Goal: Information Seeking & Learning: Learn about a topic

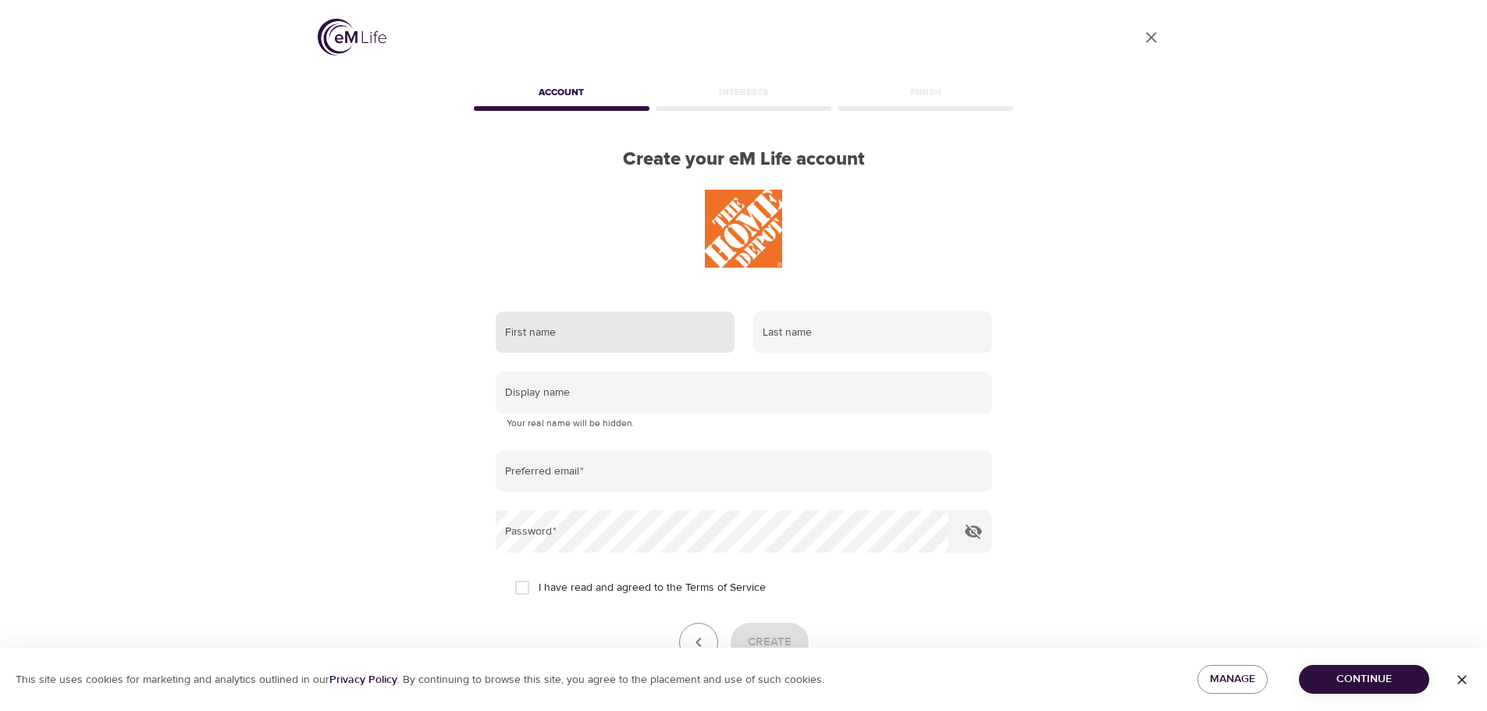
click at [564, 324] on input "text" at bounding box center [615, 332] width 239 height 42
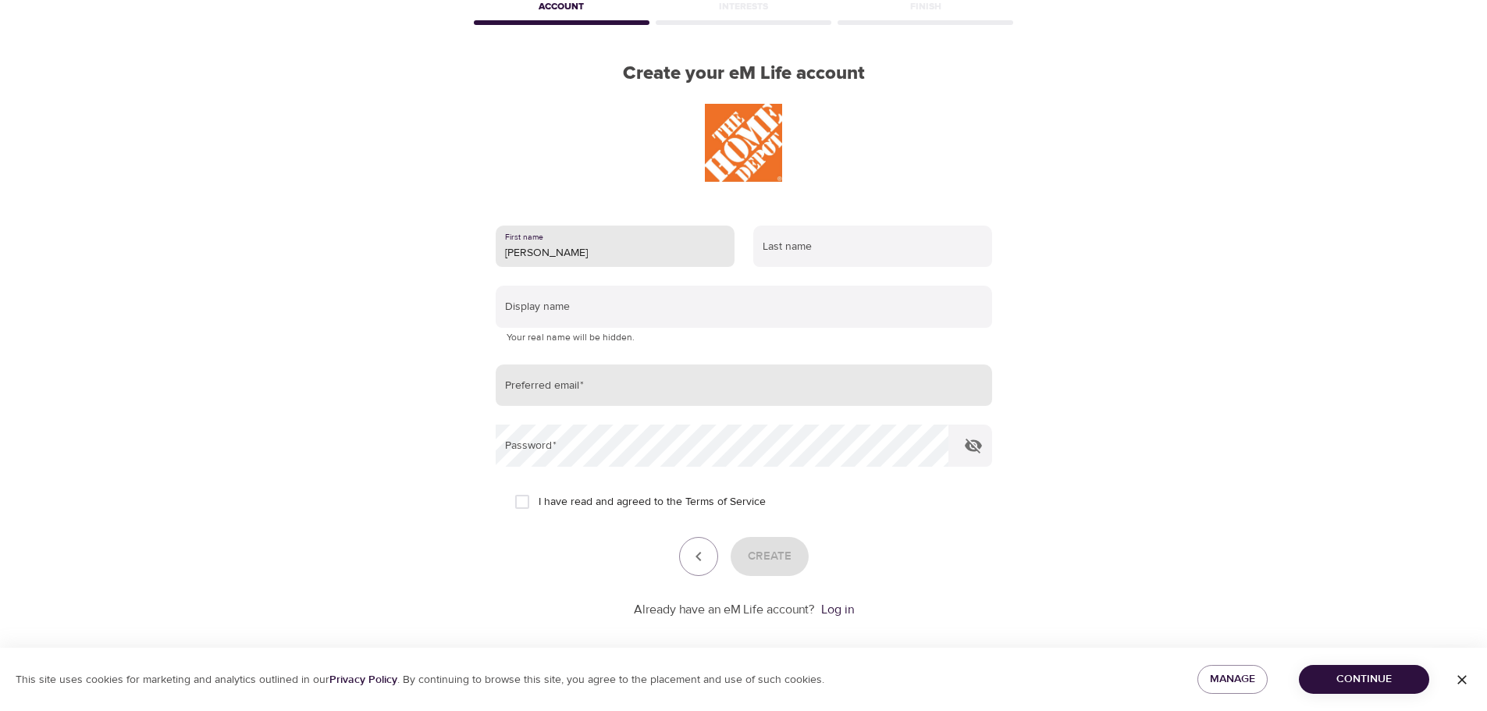
scroll to position [99, 0]
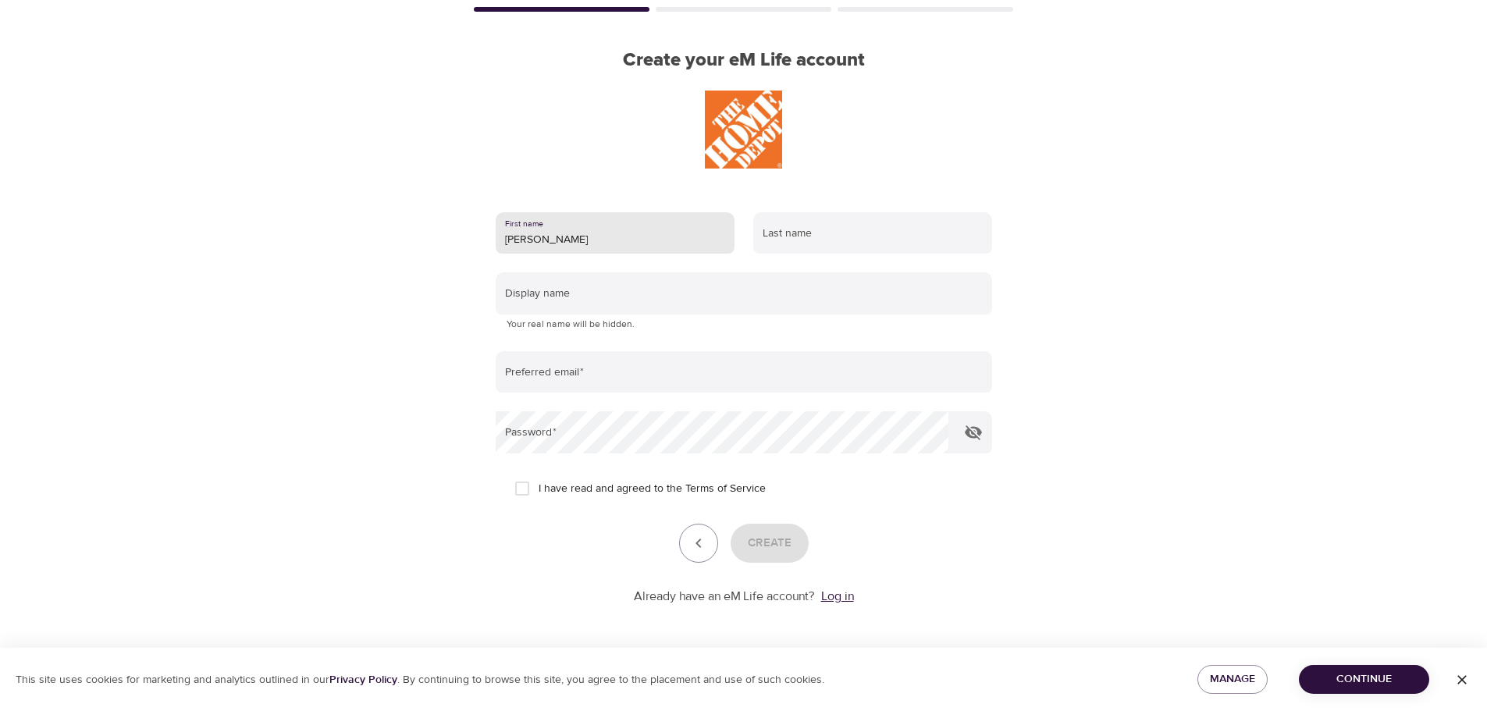
type input "[PERSON_NAME]"
click at [838, 595] on link "Log in" at bounding box center [837, 597] width 33 height 16
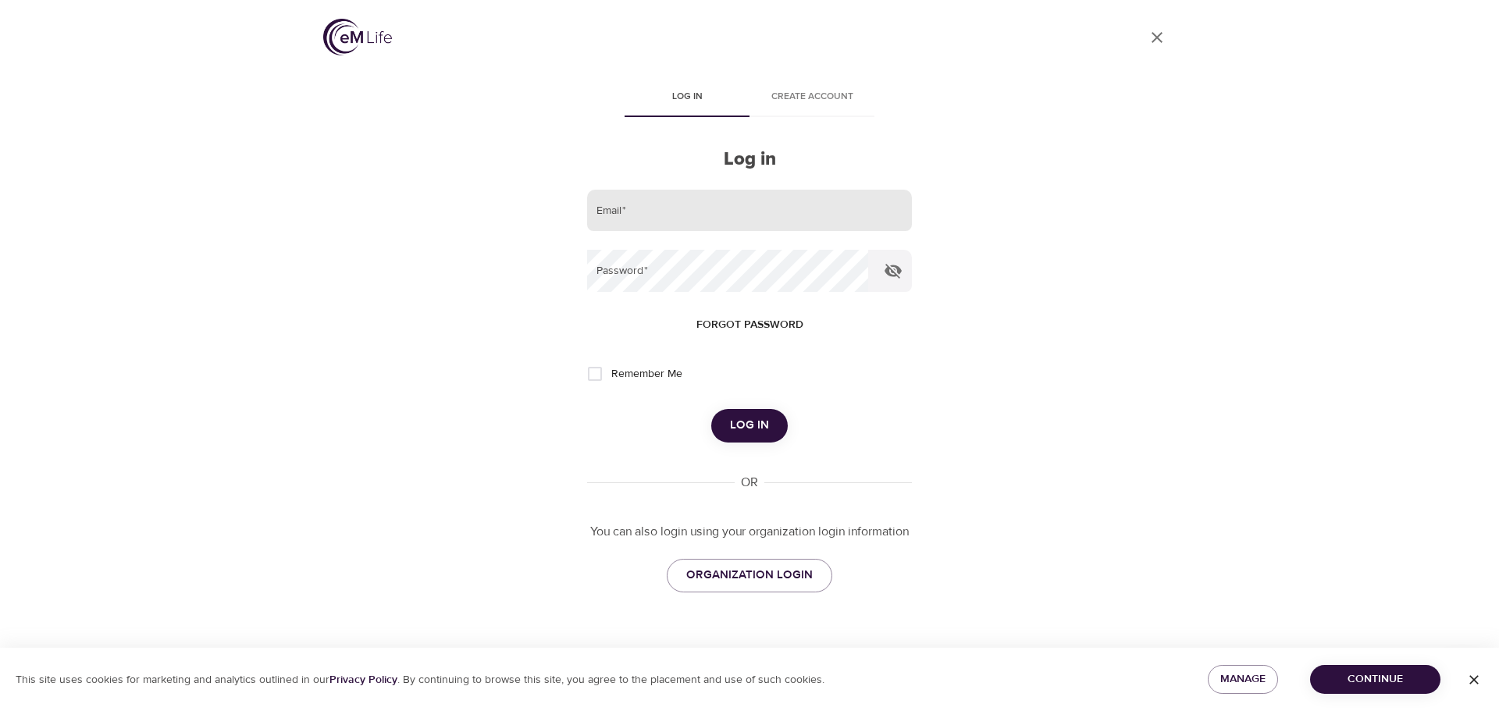
click at [653, 208] on input "email" at bounding box center [749, 211] width 325 height 42
type input "ajweems19@gmail.com"
click at [752, 416] on span "Log in" at bounding box center [749, 425] width 39 height 20
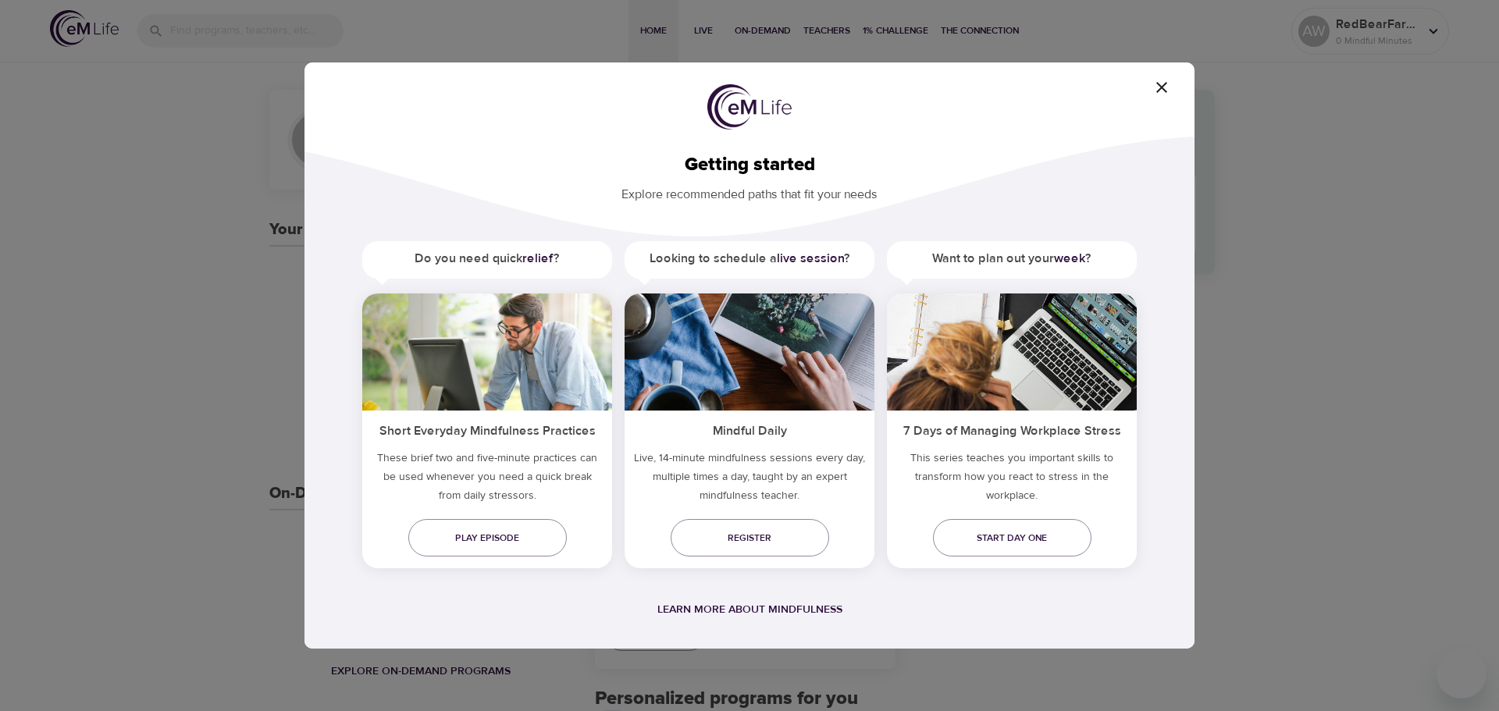
click at [1164, 91] on icon "button" at bounding box center [1161, 87] width 11 height 11
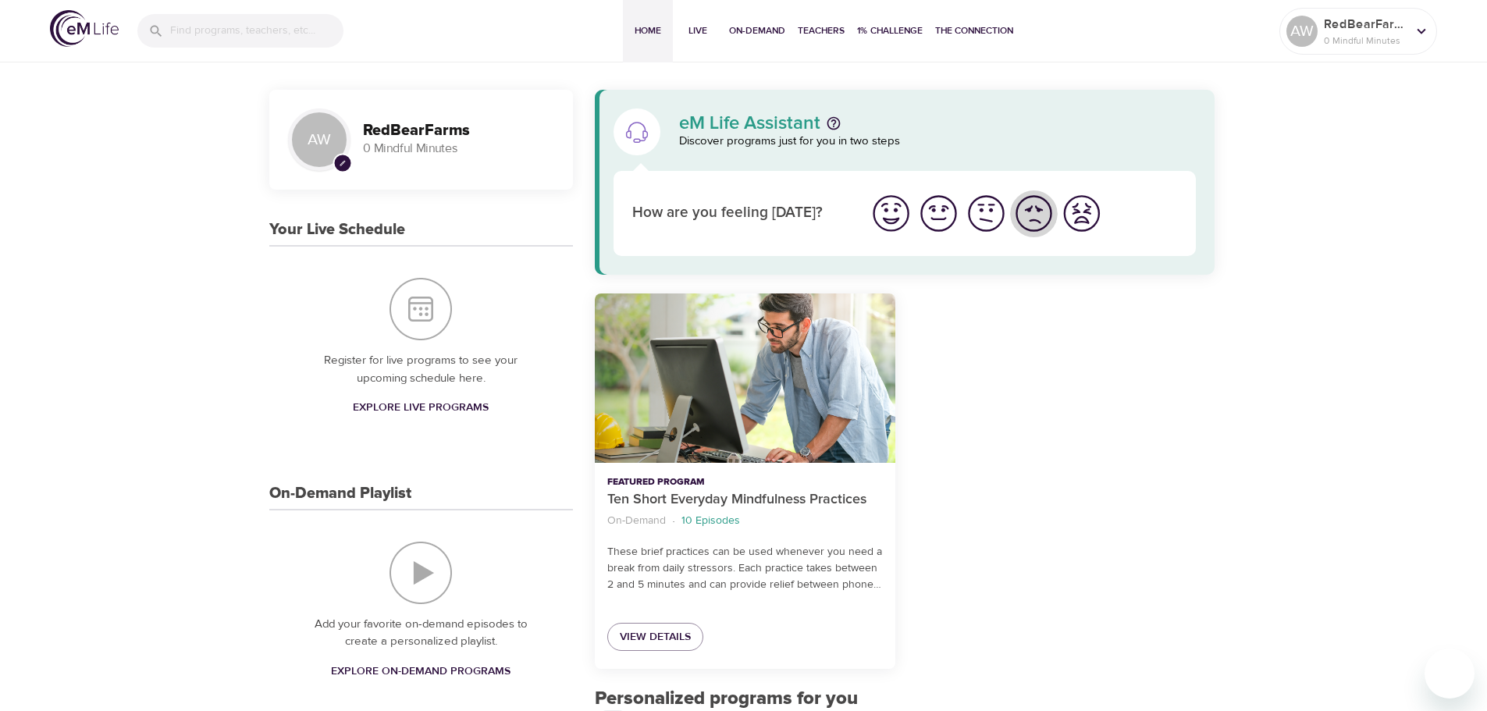
click at [1037, 226] on img "I'm feeling bad" at bounding box center [1033, 213] width 43 height 43
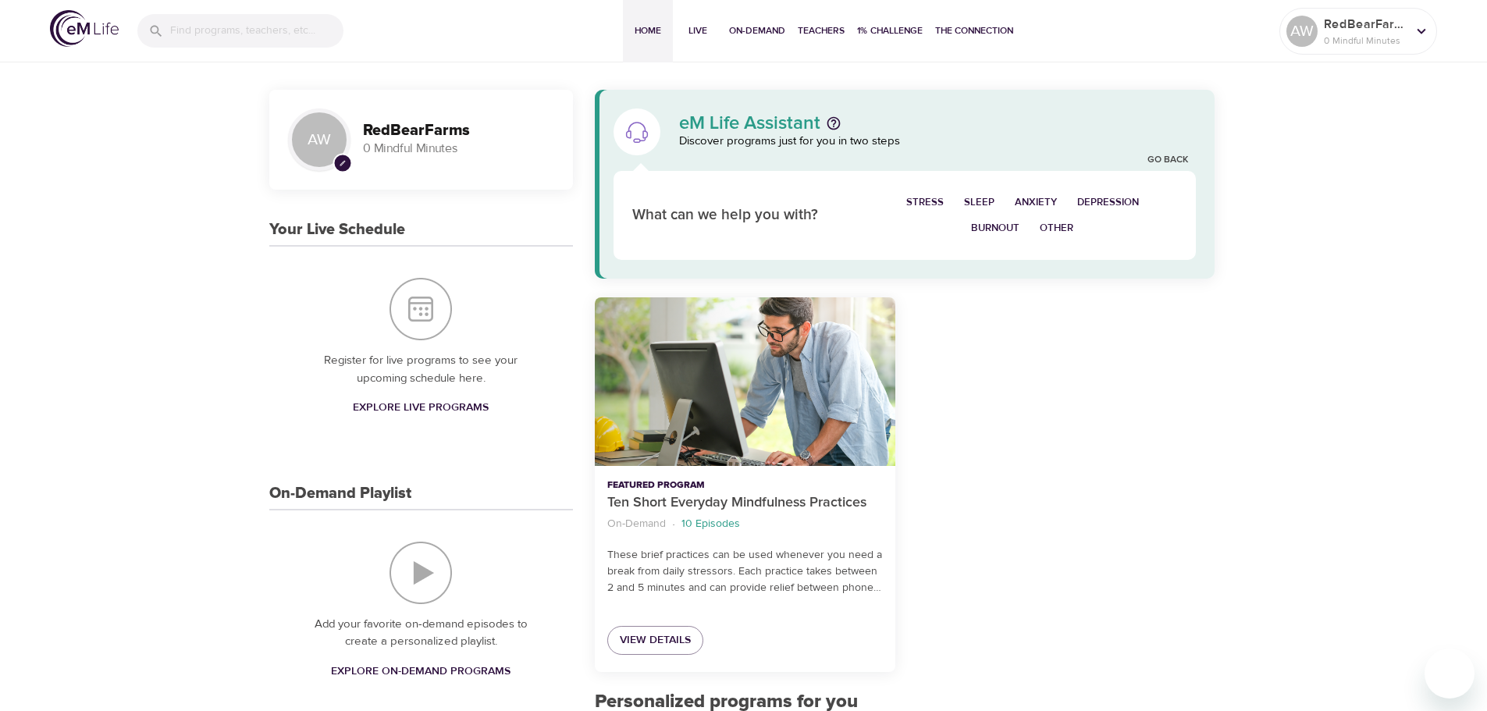
click at [993, 229] on span "Burnout" at bounding box center [995, 228] width 48 height 18
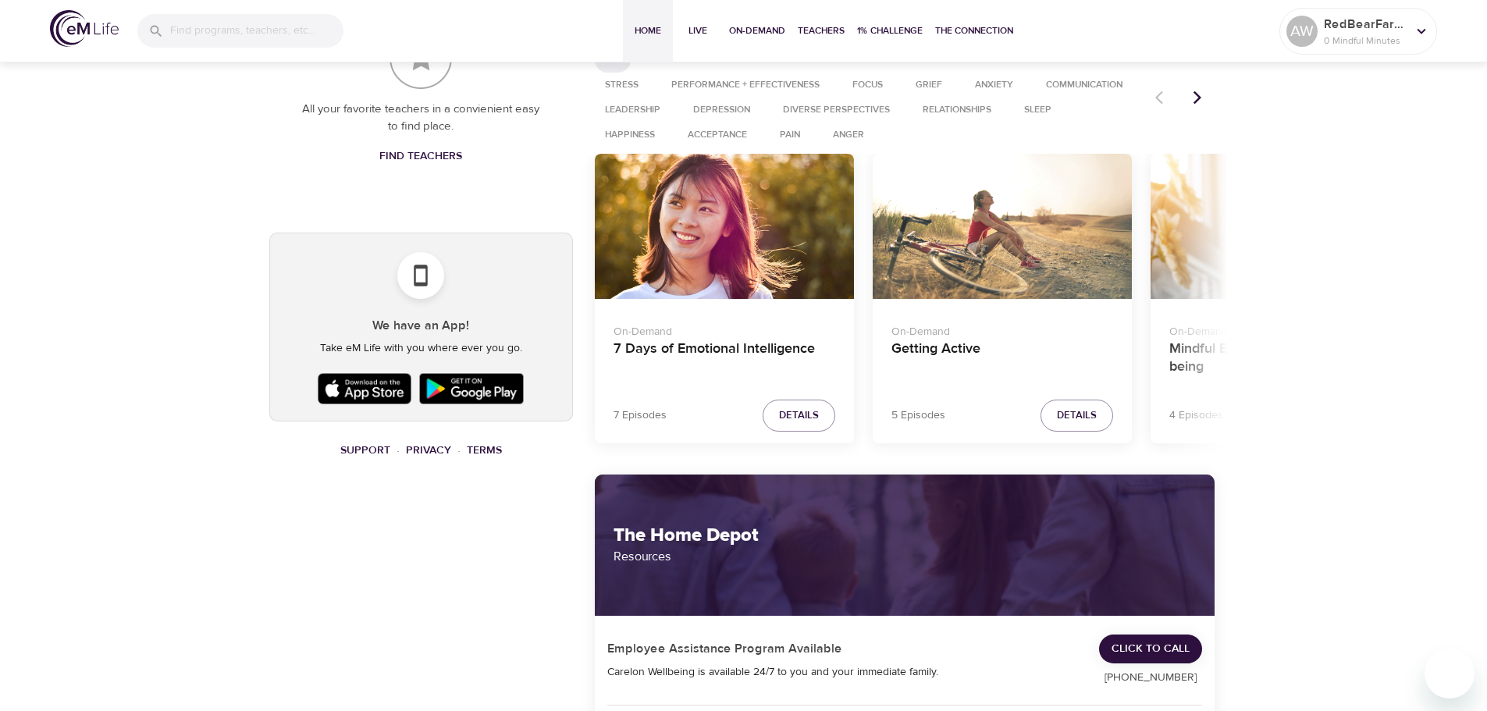
scroll to position [781, 0]
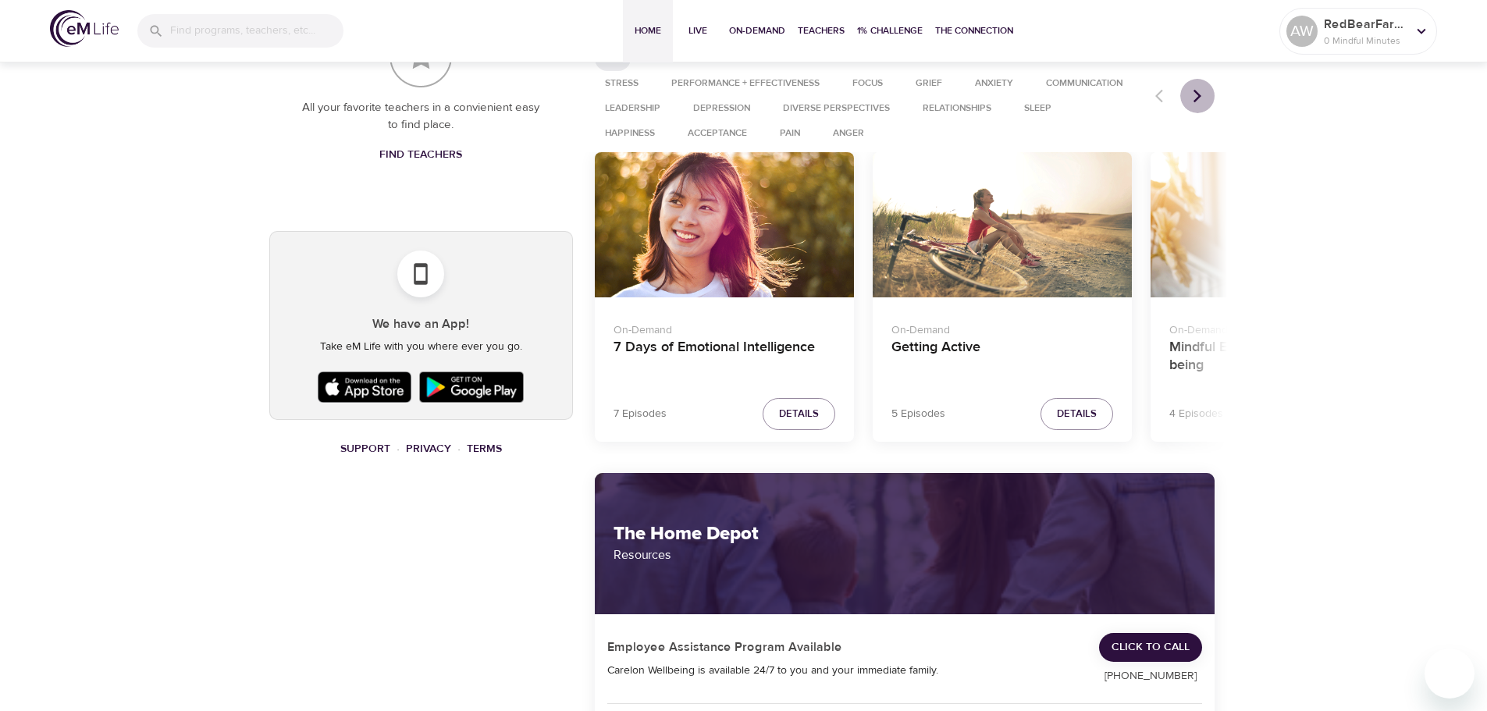
click at [1199, 110] on button "Next items" at bounding box center [1197, 96] width 34 height 34
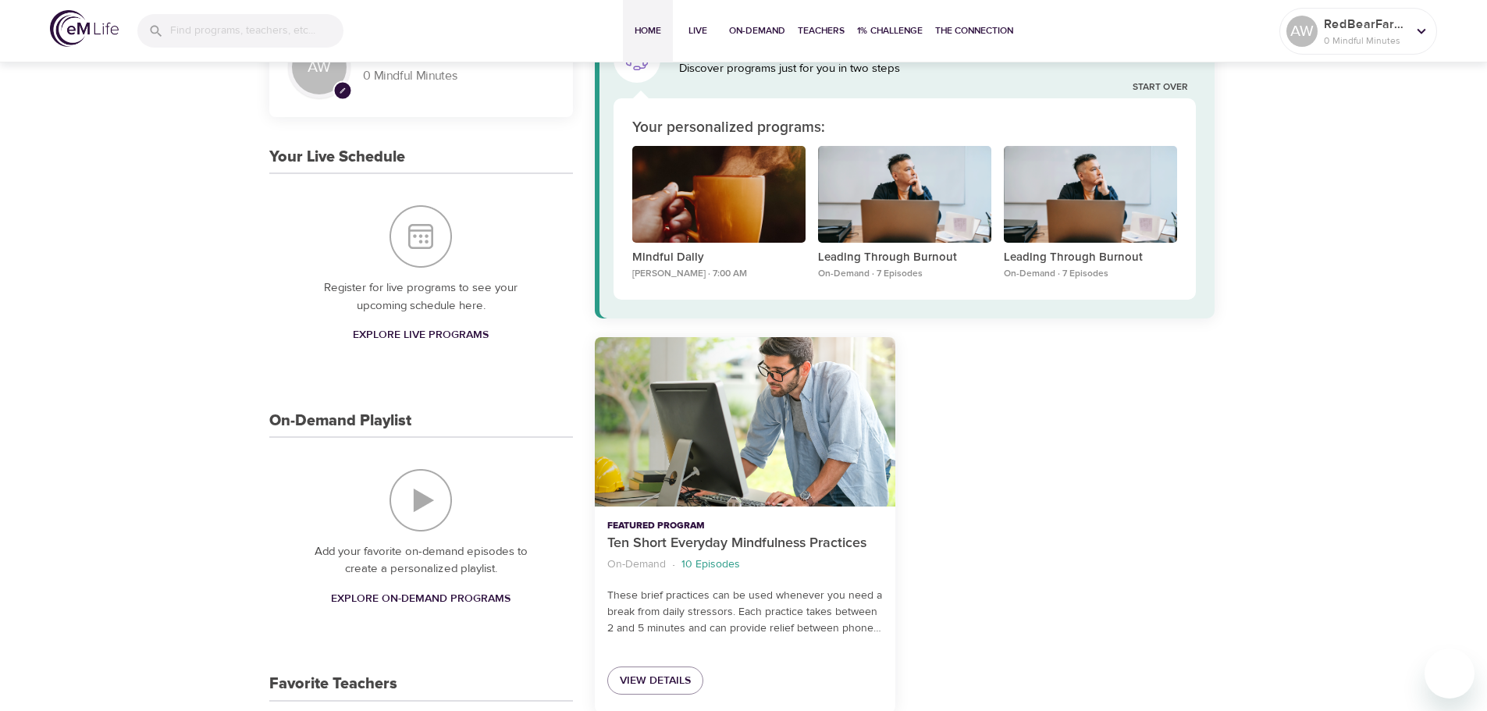
scroll to position [0, 0]
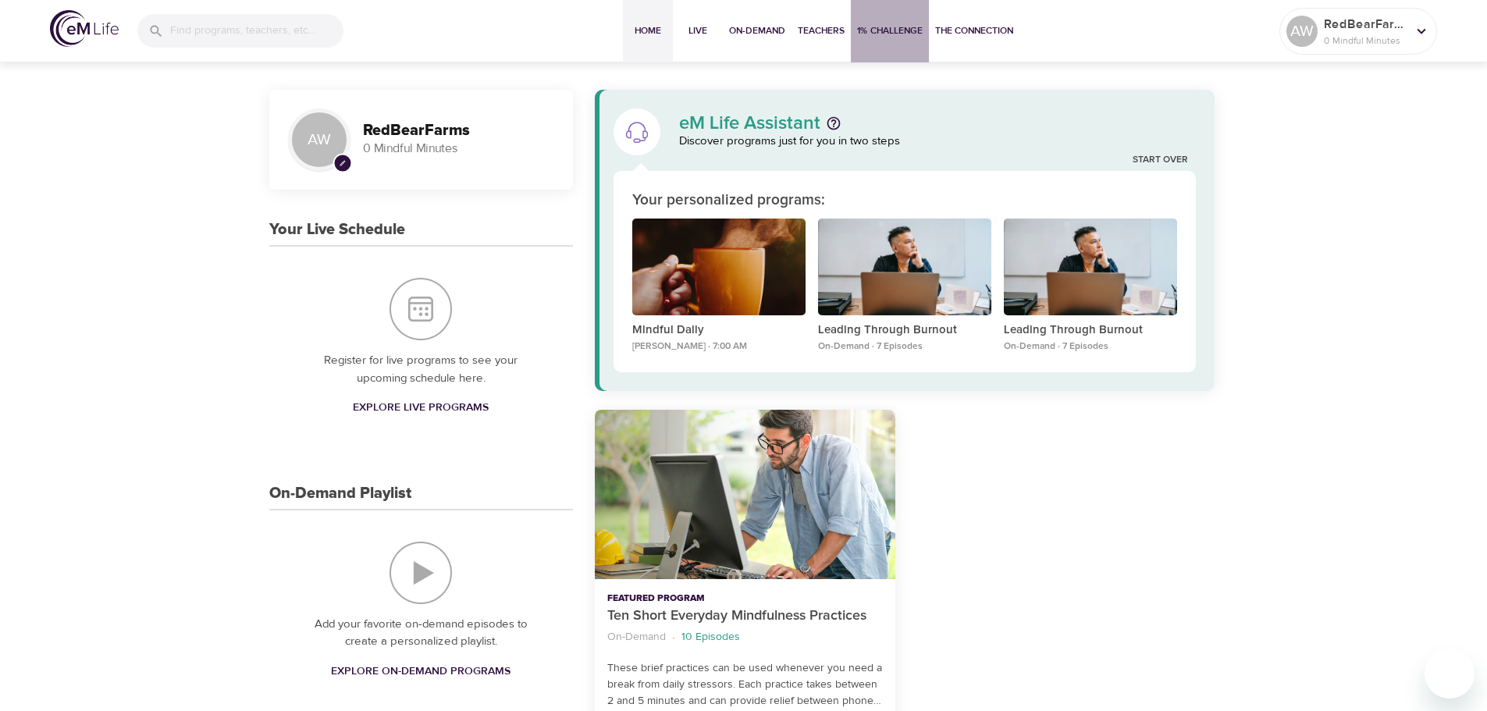
click at [877, 35] on span "1% Challenge" at bounding box center [890, 31] width 66 height 16
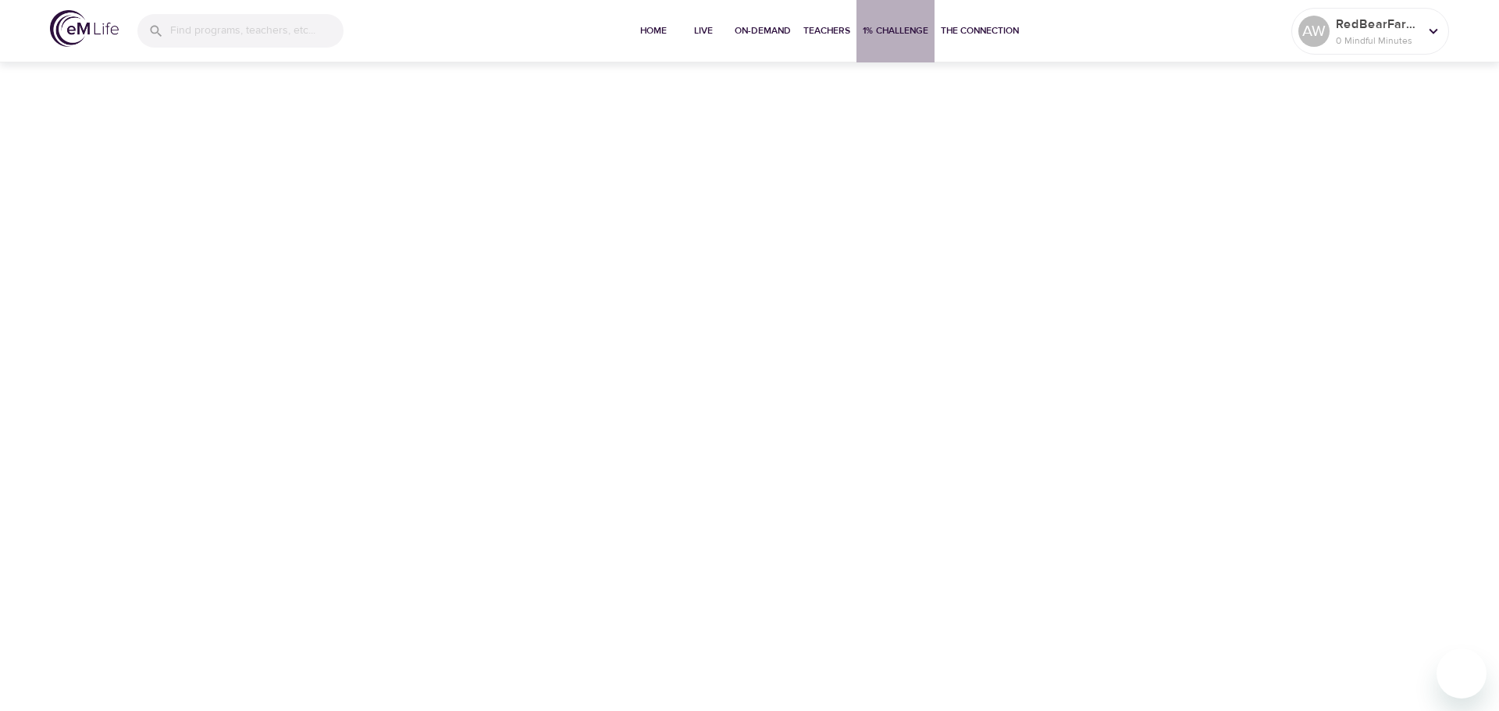
click at [895, 31] on span "1% Challenge" at bounding box center [896, 31] width 66 height 16
click at [977, 16] on button "The Connection" at bounding box center [979, 31] width 91 height 62
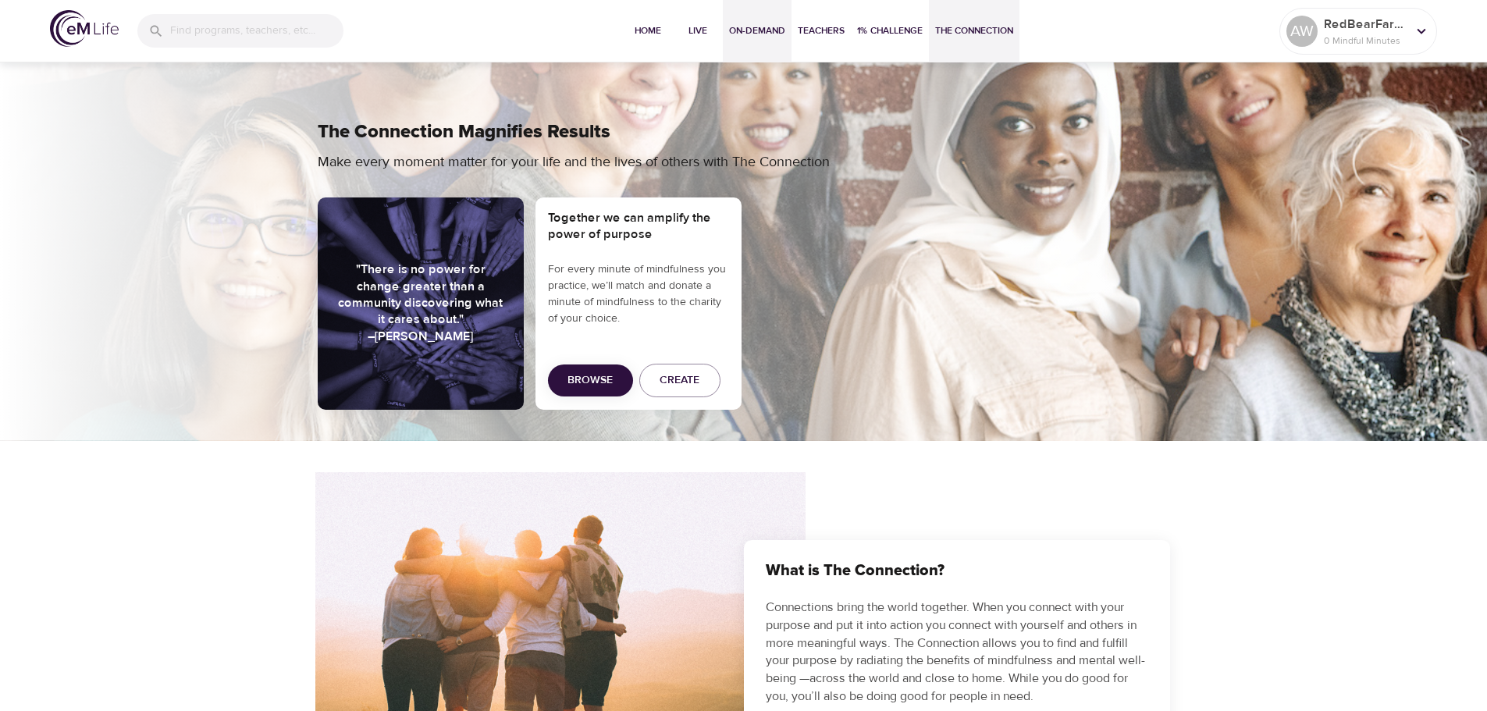
click at [735, 25] on span "On-Demand" at bounding box center [757, 31] width 56 height 16
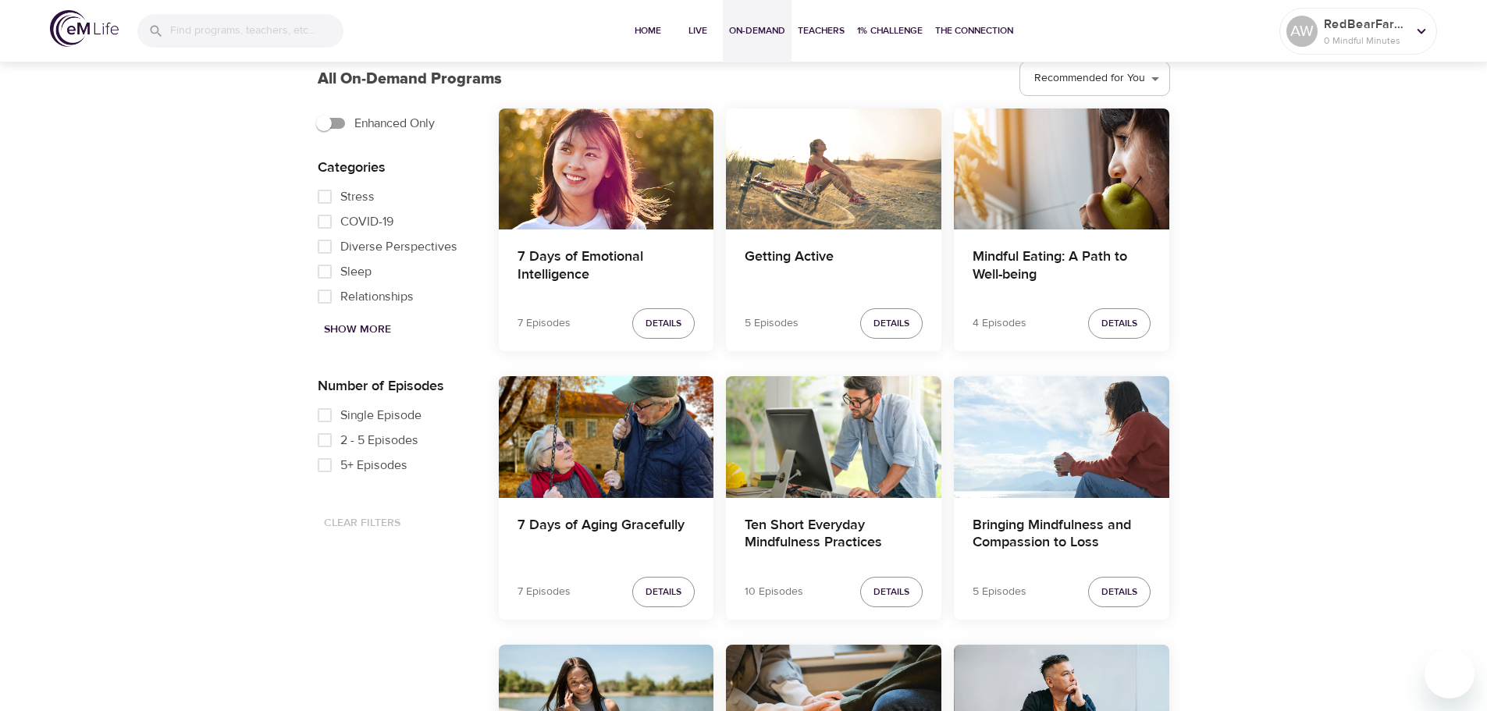
scroll to position [448, 0]
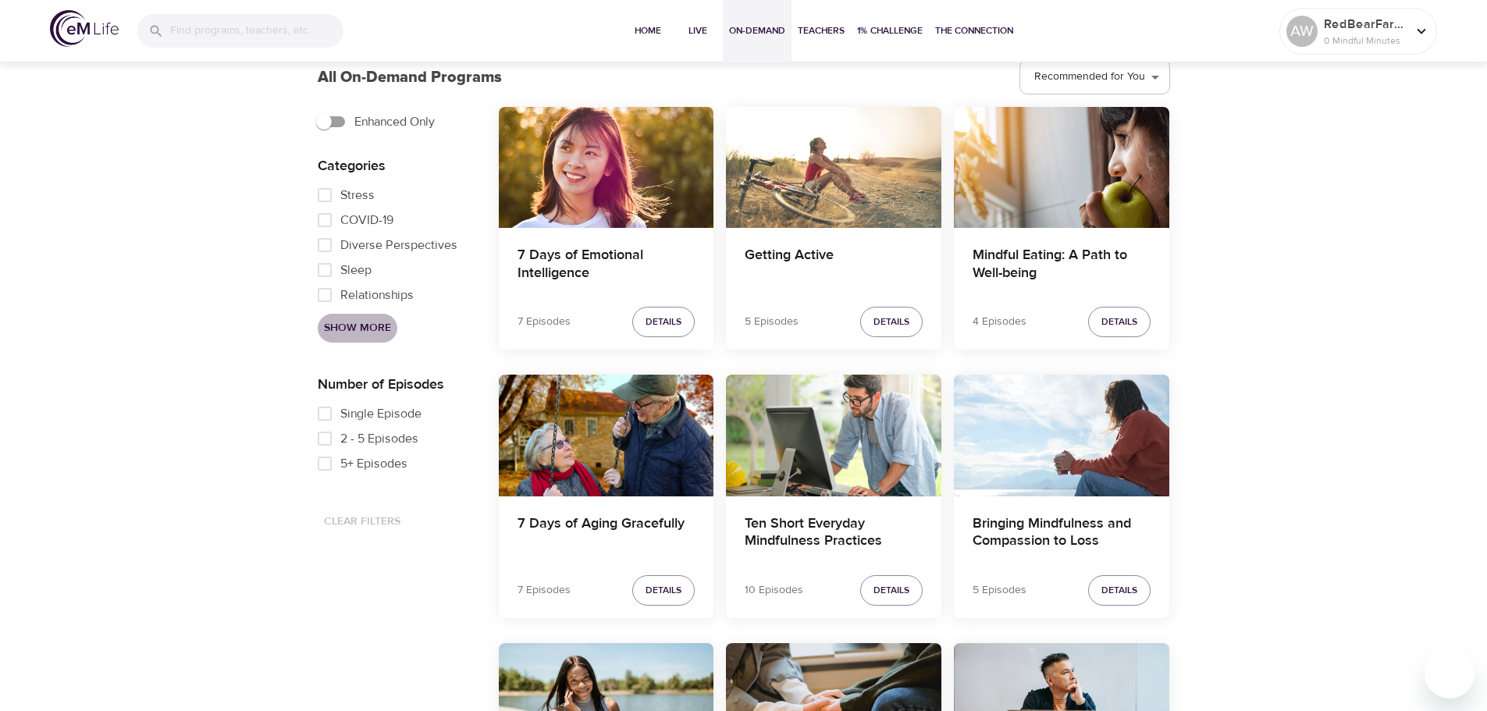
click at [342, 325] on span "Show More" at bounding box center [357, 328] width 67 height 20
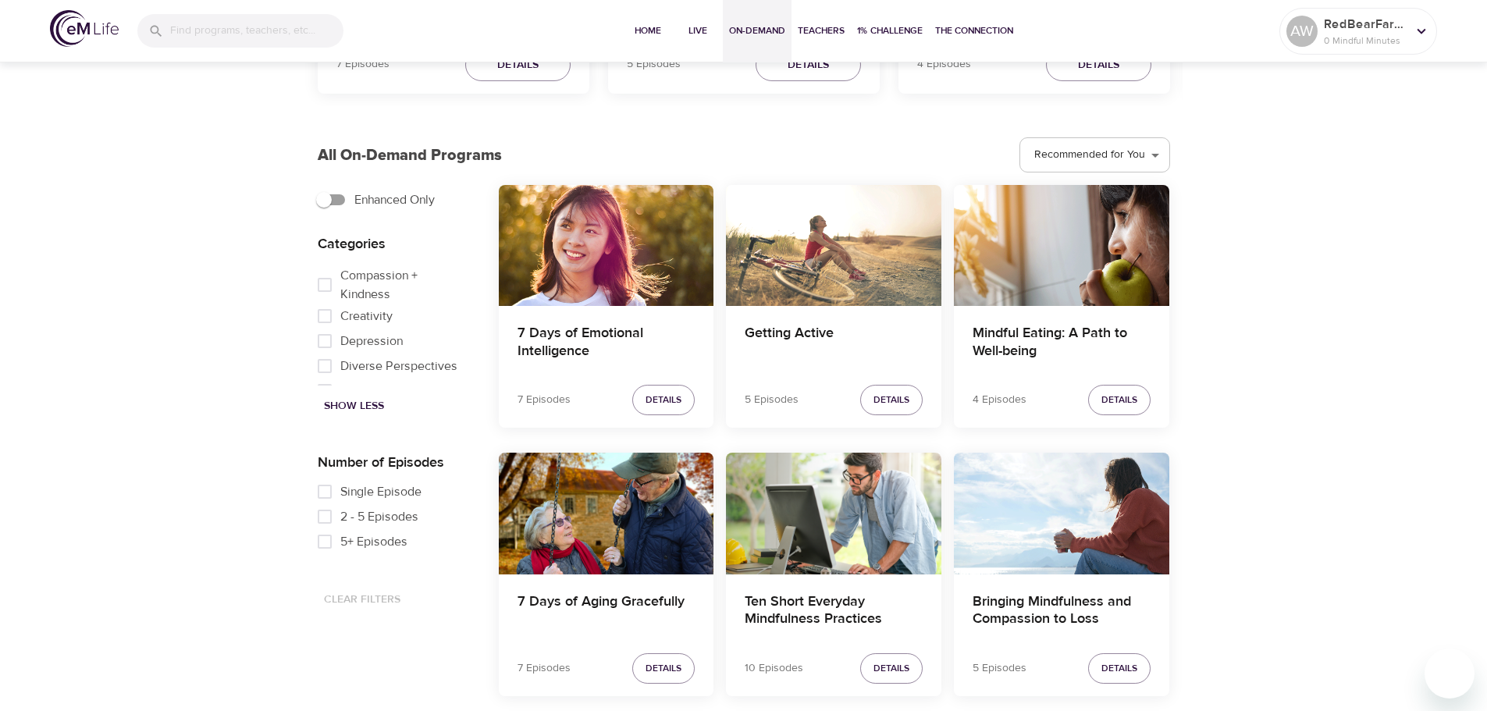
scroll to position [194, 0]
click at [323, 368] on input "Diverse Perspectives" at bounding box center [324, 366] width 31 height 25
checkbox input "true"
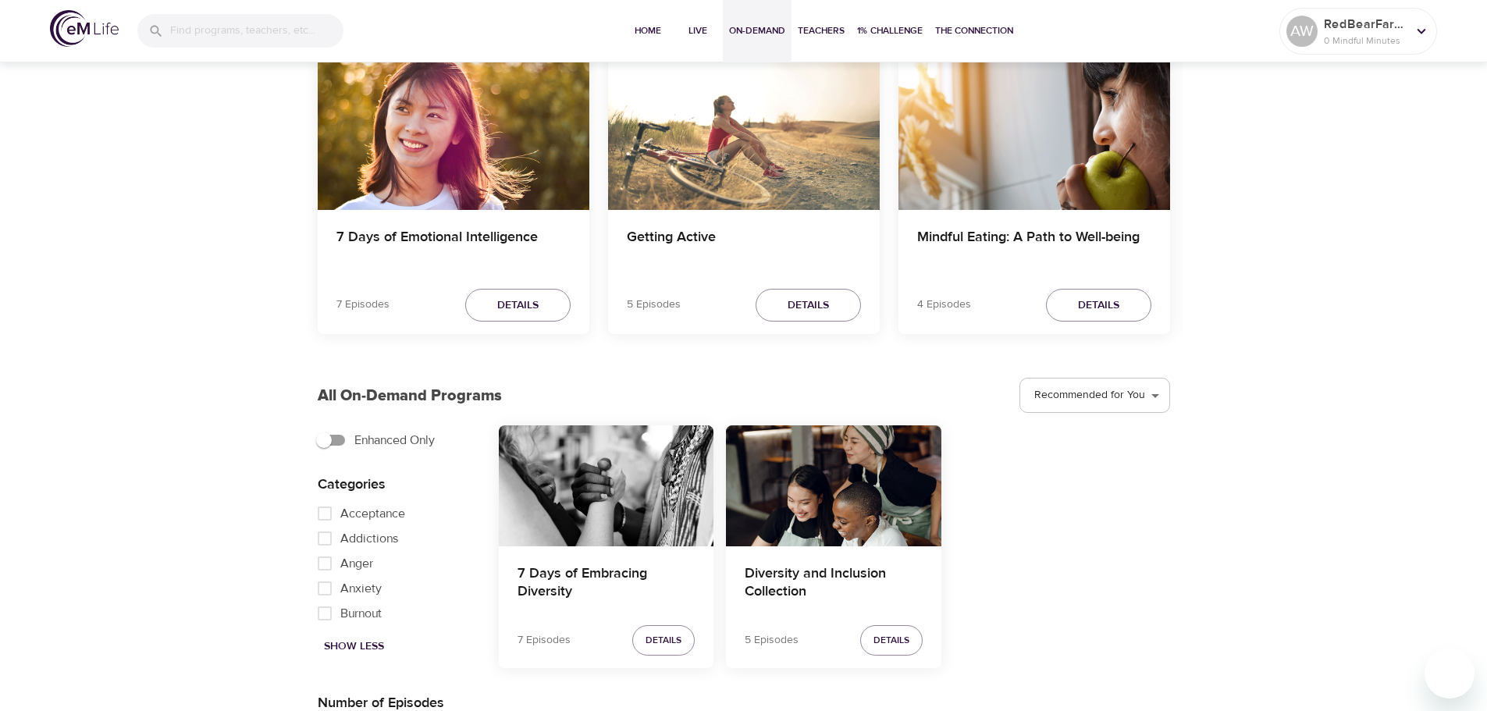
scroll to position [129, 0]
click at [376, 517] on span "Acceptance" at bounding box center [372, 514] width 65 height 19
click at [340, 517] on input "Acceptance" at bounding box center [324, 514] width 31 height 25
checkbox input "true"
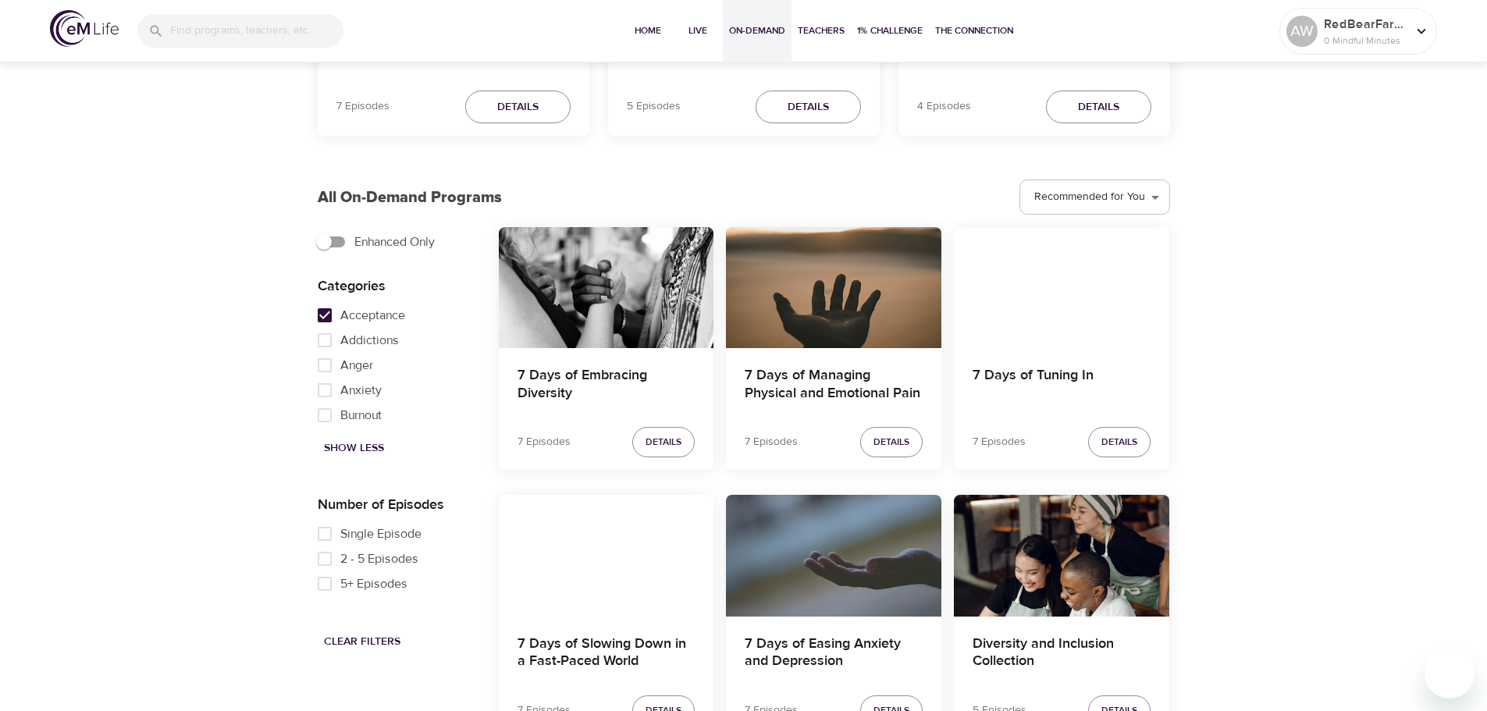
scroll to position [380, 0]
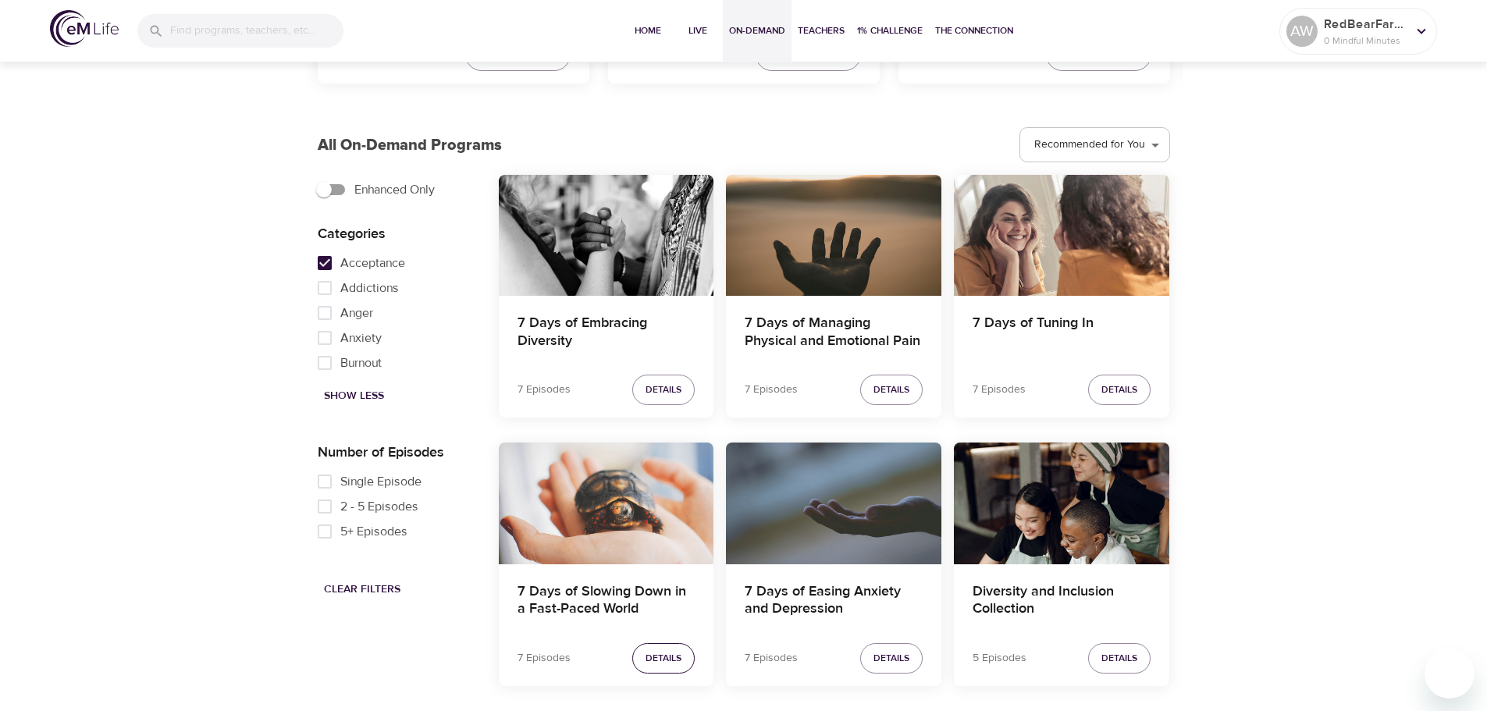
click at [649, 657] on span "Details" at bounding box center [664, 658] width 36 height 16
